Goal: Information Seeking & Learning: Learn about a topic

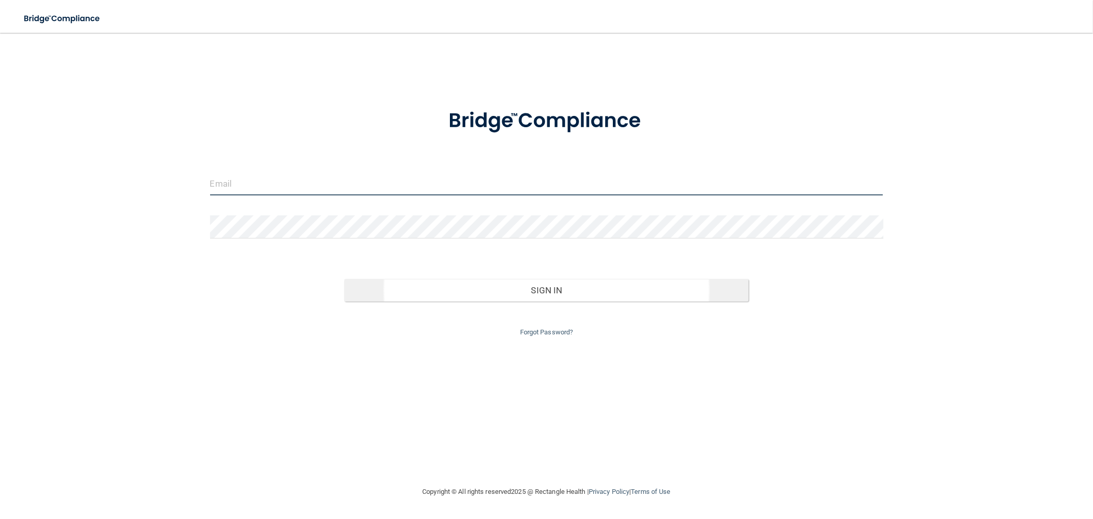
type input "[EMAIL_ADDRESS][DOMAIN_NAME]"
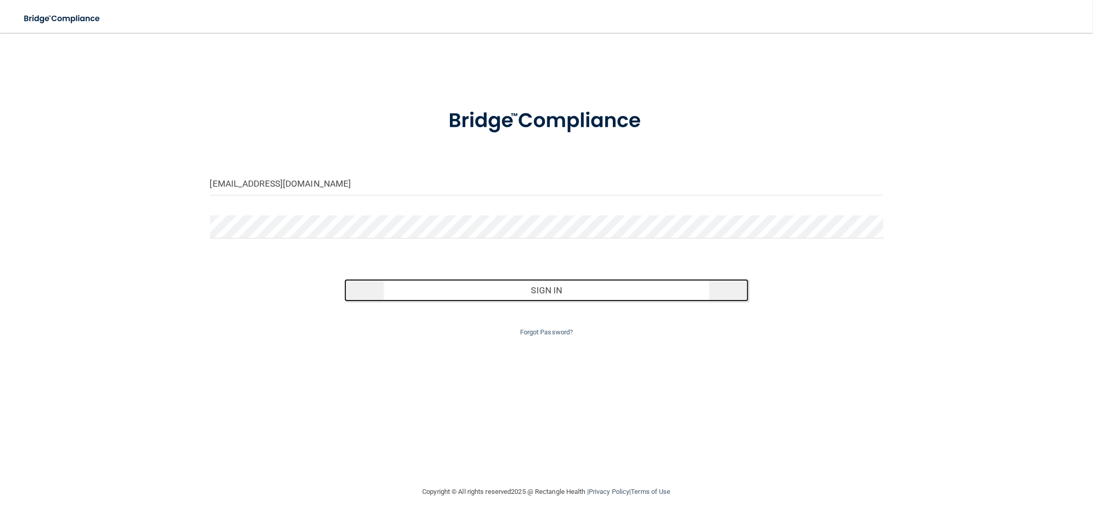
click at [443, 296] on button "Sign In" at bounding box center [546, 290] width 404 height 23
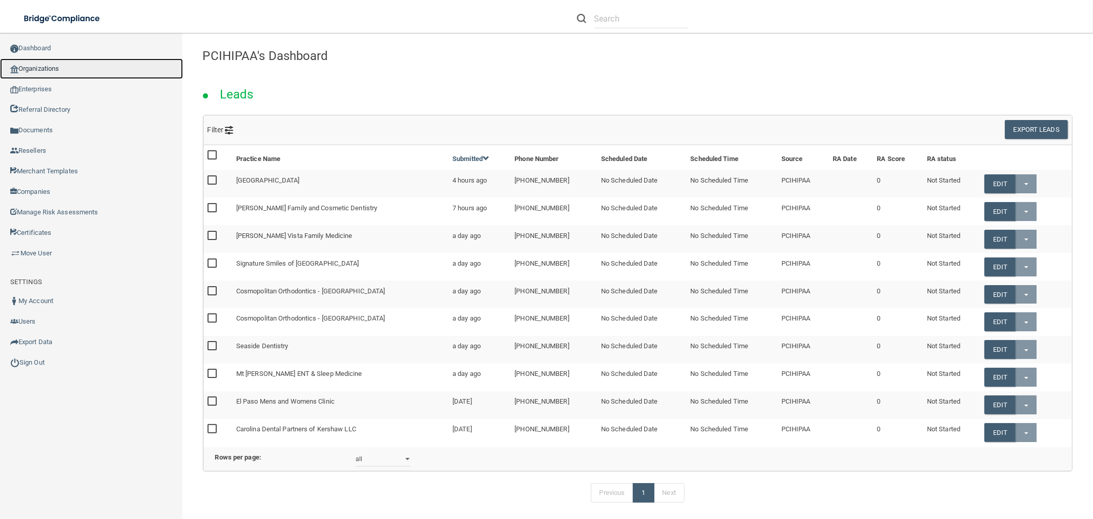
click at [61, 71] on link "Organizations" at bounding box center [91, 68] width 183 height 20
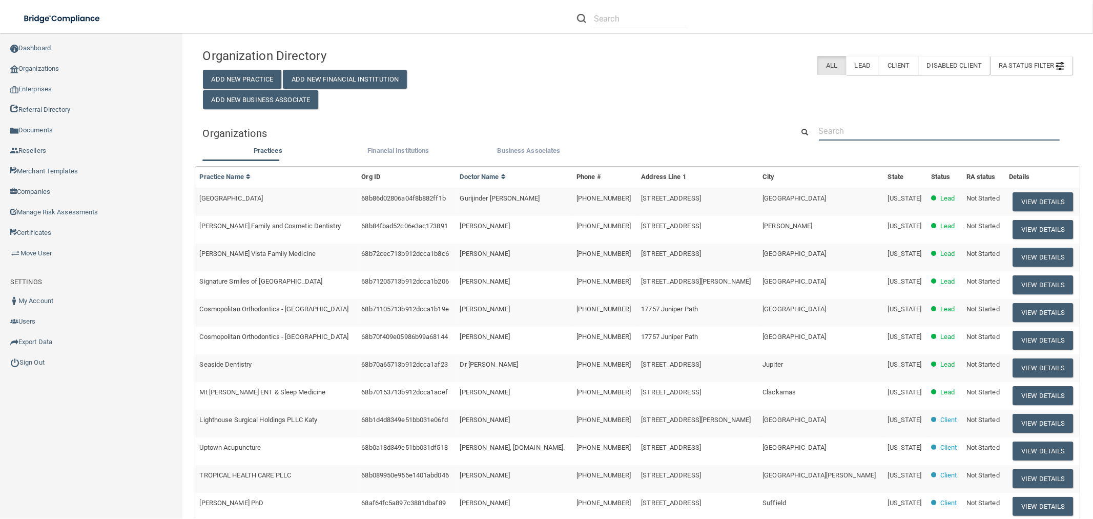
click at [829, 132] on input "text" at bounding box center [939, 130] width 241 height 19
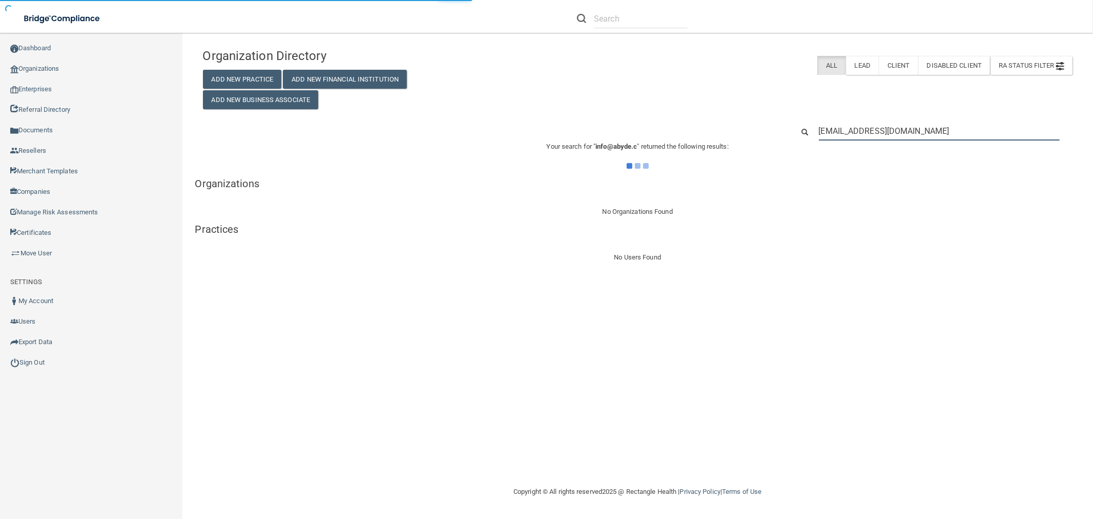
type input "[EMAIL_ADDRESS][DOMAIN_NAME]"
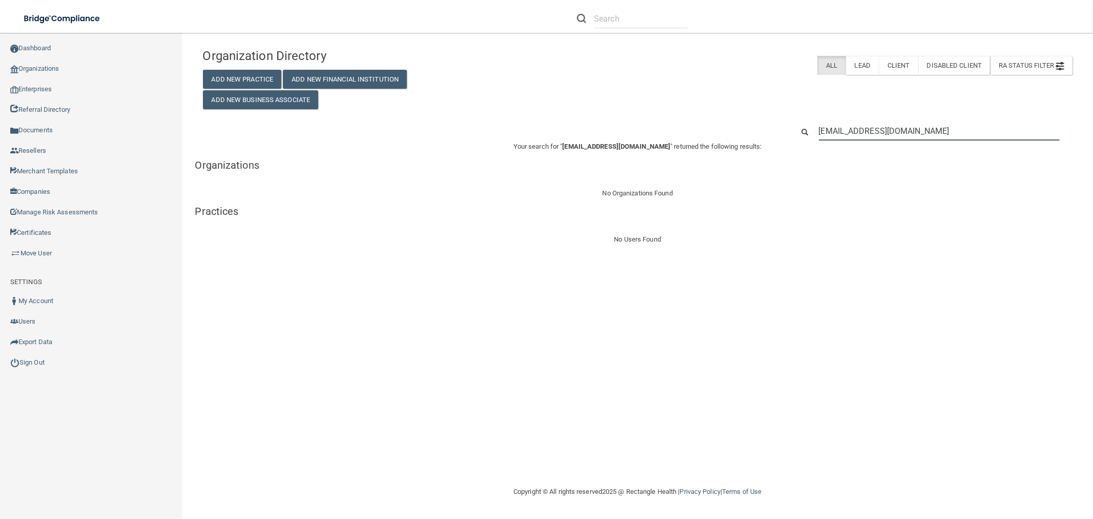
drag, startPoint x: 898, startPoint y: 135, endPoint x: 526, endPoint y: 139, distance: 372.6
click at [526, 139] on div "[EMAIL_ADDRESS][DOMAIN_NAME]" at bounding box center [638, 130] width 886 height 19
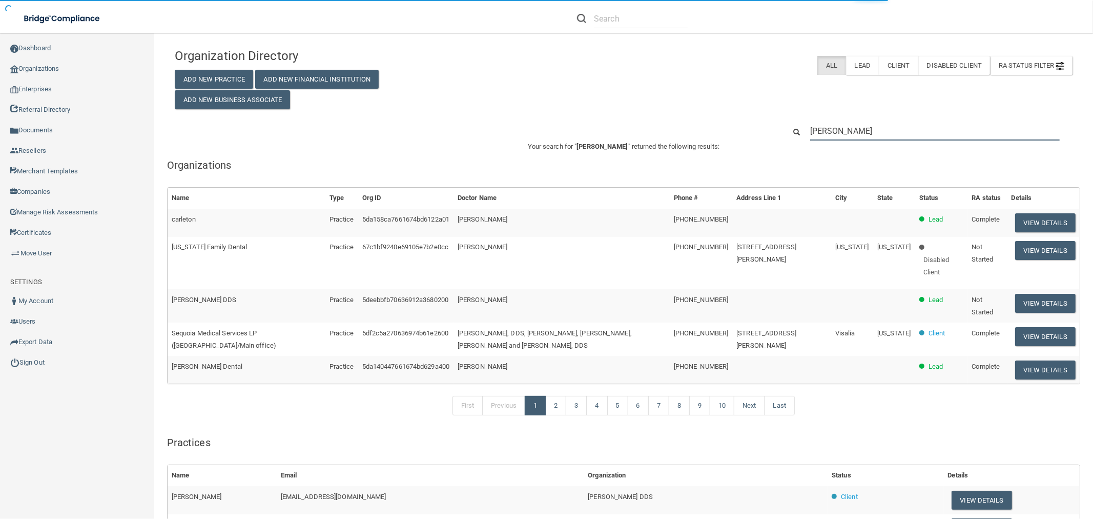
type input "[PERSON_NAME]"
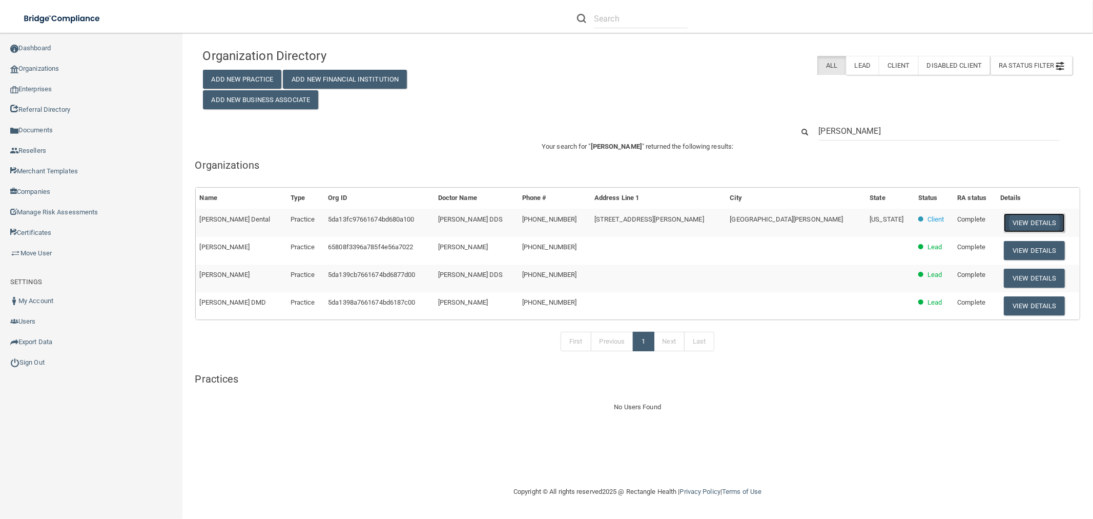
click at [1004, 221] on button "View Details" at bounding box center [1034, 222] width 60 height 19
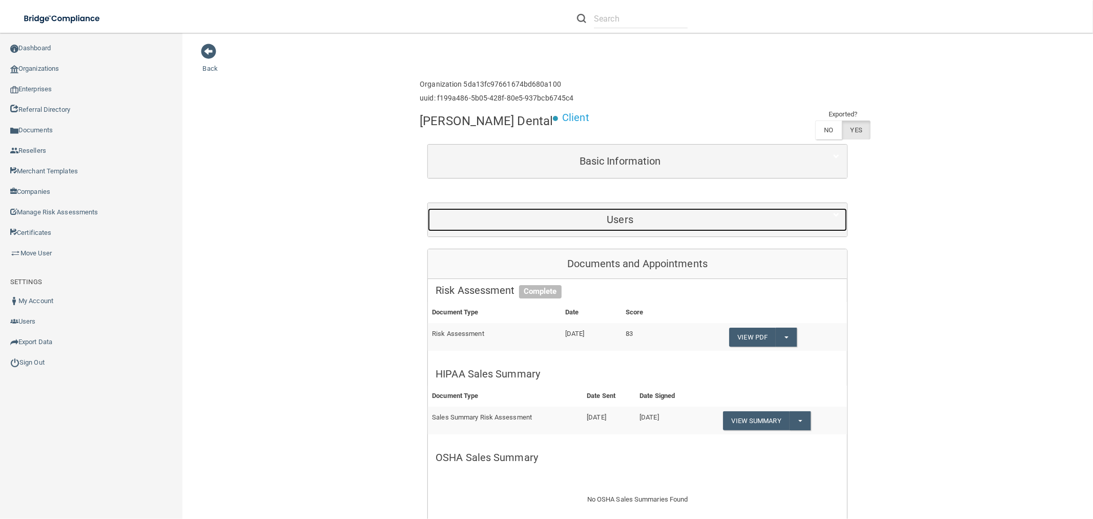
drag, startPoint x: 620, startPoint y: 214, endPoint x: 623, endPoint y: 223, distance: 9.6
click at [620, 214] on h5 "Users" at bounding box center [620, 219] width 369 height 11
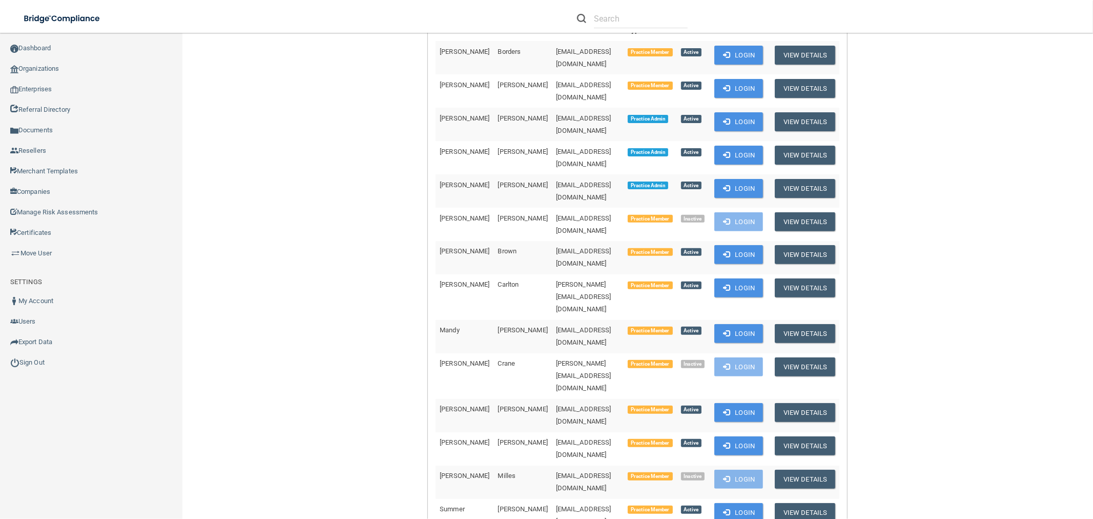
scroll to position [114, 0]
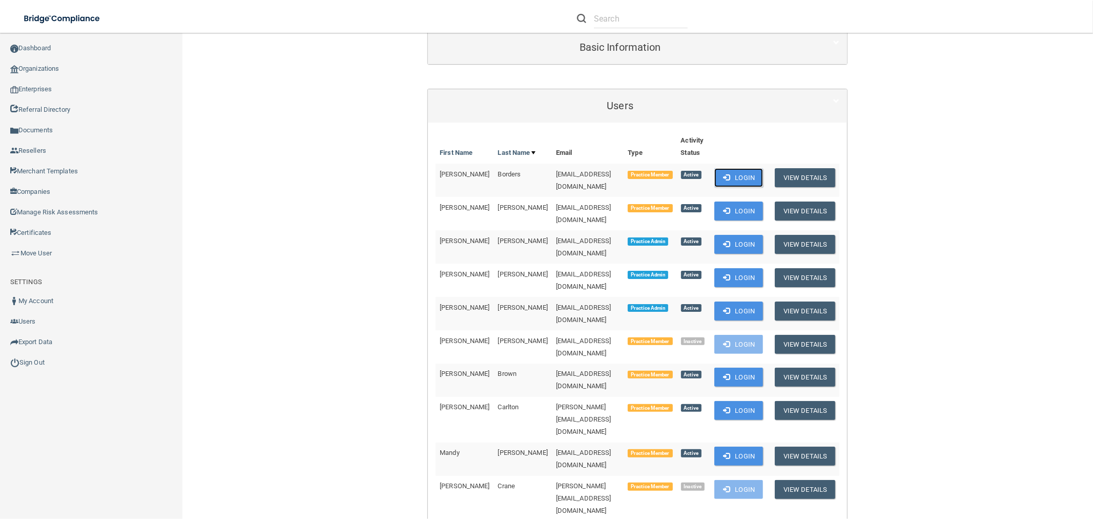
click at [742, 180] on button "Login" at bounding box center [738, 177] width 49 height 19
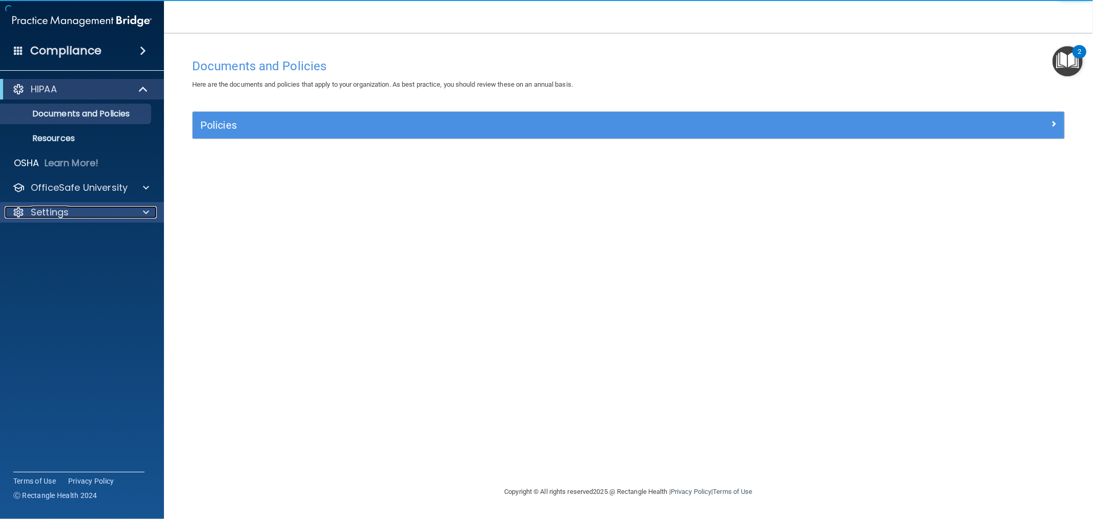
click at [59, 212] on p "Settings" at bounding box center [50, 212] width 38 height 12
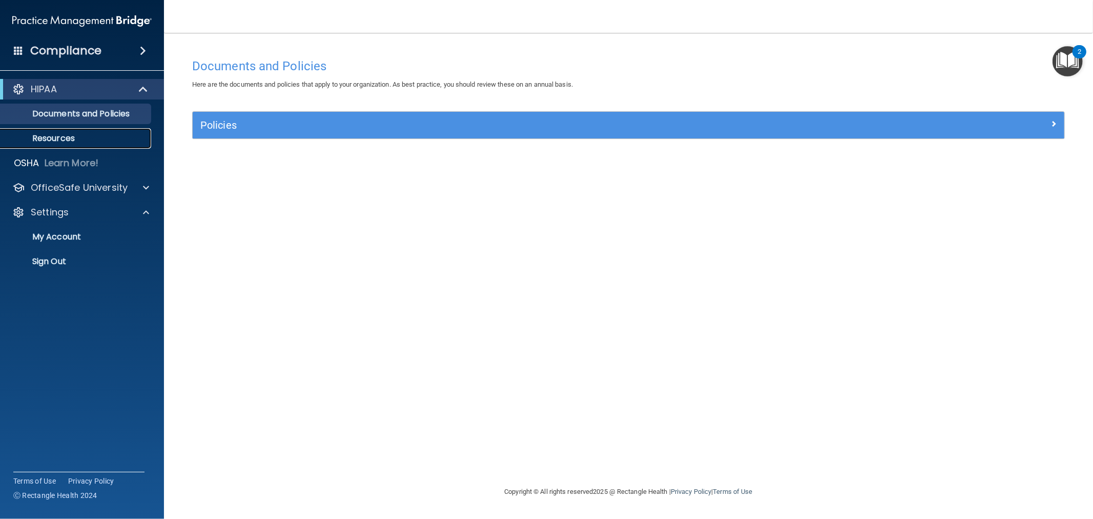
click at [55, 132] on link "Resources" at bounding box center [70, 138] width 161 height 20
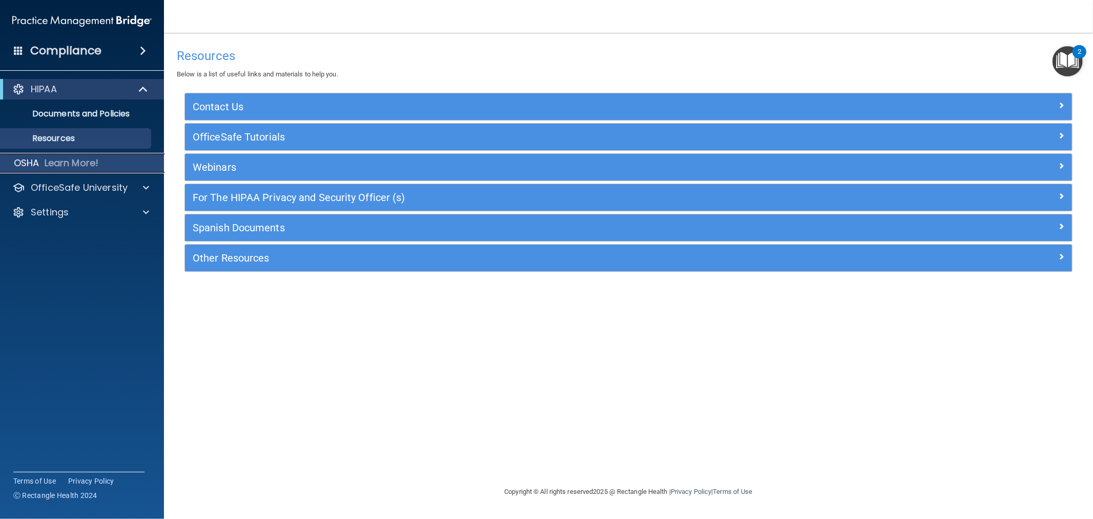
click at [117, 162] on div "OSHA Learn More!" at bounding box center [82, 163] width 180 height 20
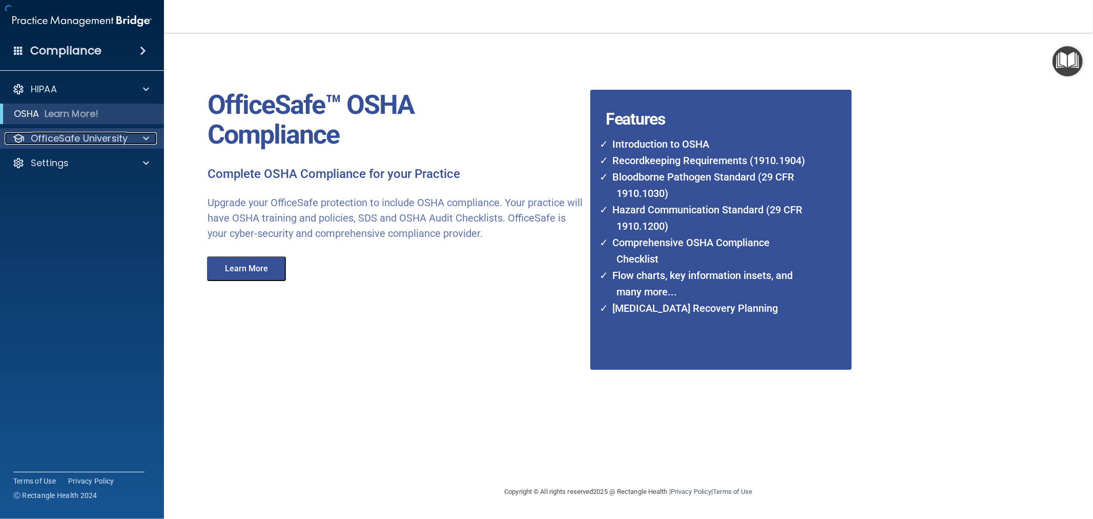
click at [86, 133] on p "OfficeSafe University" at bounding box center [79, 138] width 97 height 12
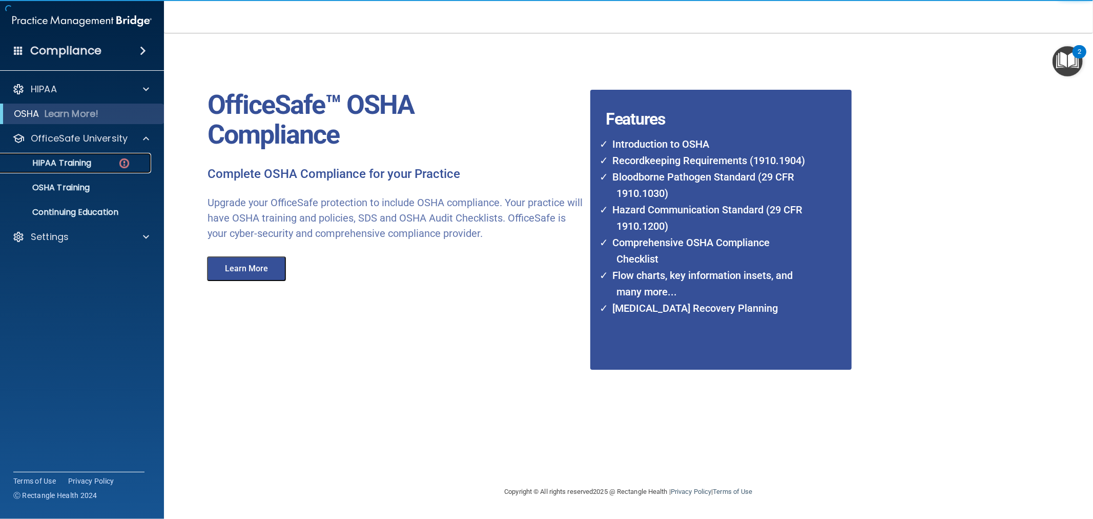
click at [85, 159] on p "HIPAA Training" at bounding box center [49, 163] width 85 height 10
